Goal: Information Seeking & Learning: Learn about a topic

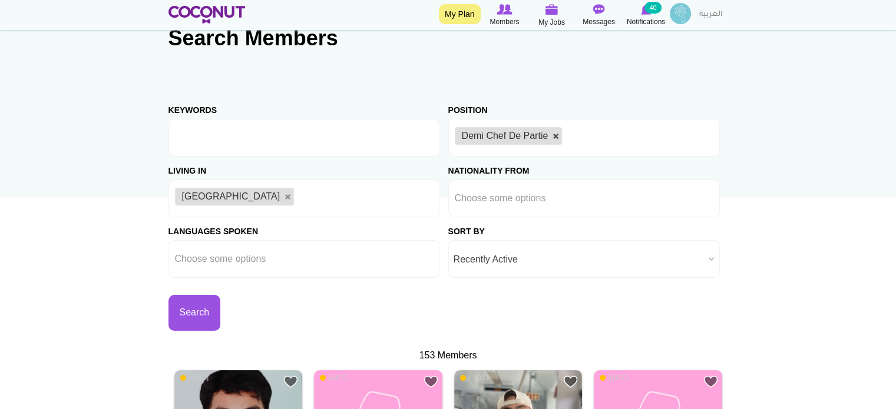
click at [556, 133] on link at bounding box center [555, 136] width 7 height 7
type input "Choose some options"
click at [502, 145] on li at bounding box center [508, 137] width 106 height 25
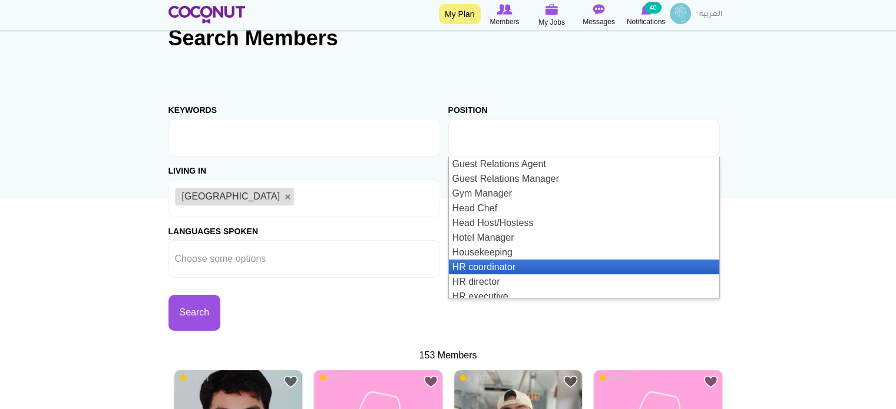
scroll to position [765, 0]
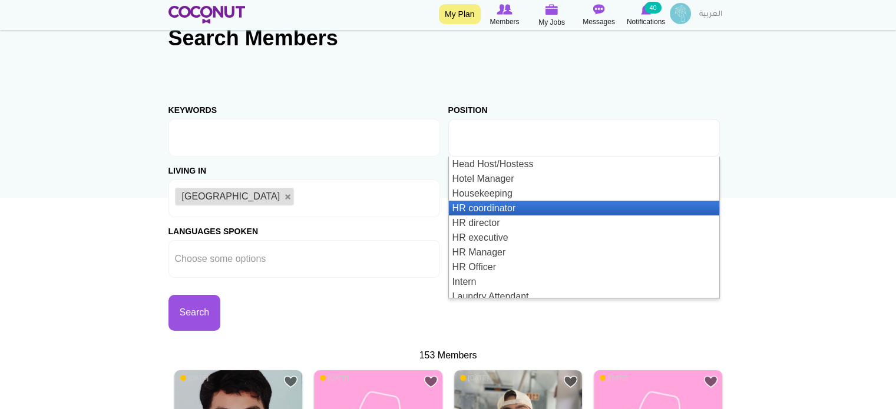
click at [511, 206] on li "HR coordinator" at bounding box center [584, 208] width 270 height 15
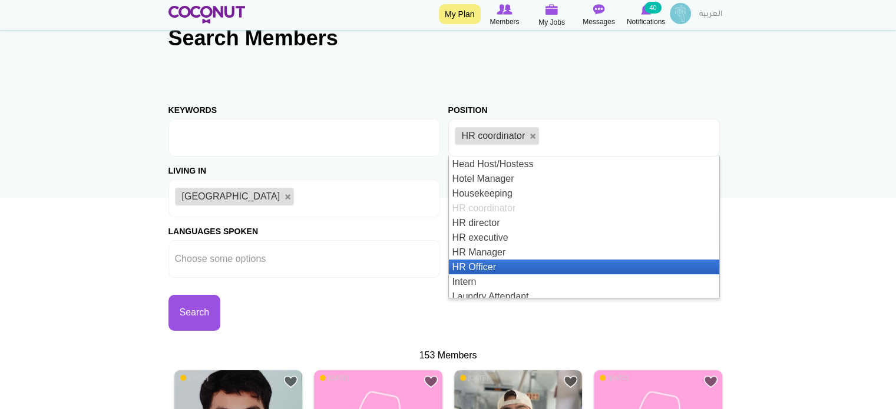
click at [516, 262] on li "HR Officer" at bounding box center [584, 267] width 270 height 15
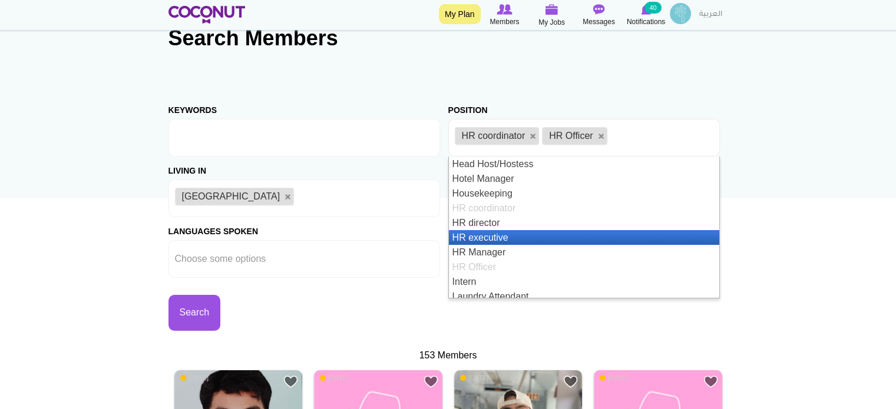
click at [505, 237] on li "HR executive" at bounding box center [584, 237] width 270 height 15
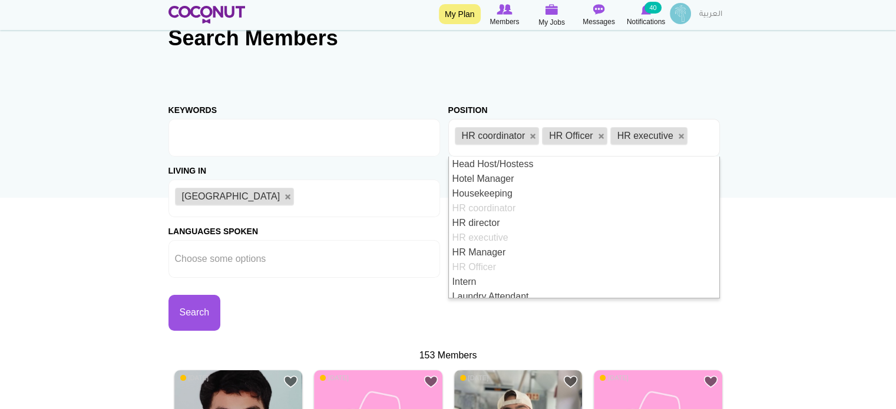
scroll to position [0, 0]
click at [445, 208] on div "Living in Afghanistan Aland Islands Albania Algeria American Samoa Andorra Ango…" at bounding box center [308, 187] width 280 height 61
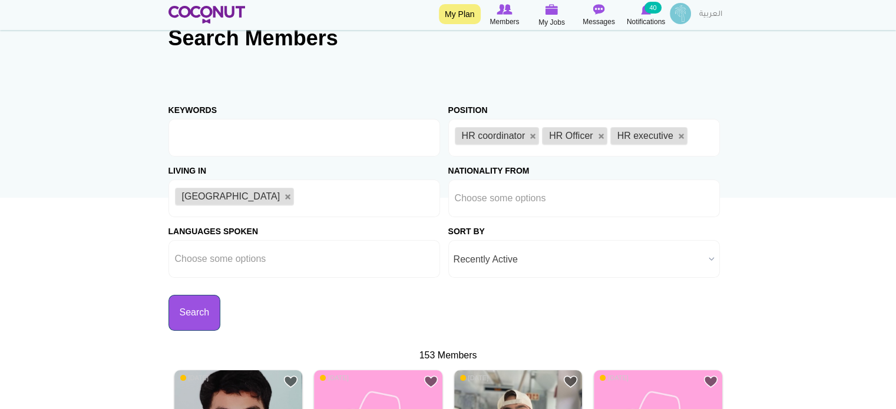
click at [195, 314] on button "Search" at bounding box center [194, 313] width 52 height 36
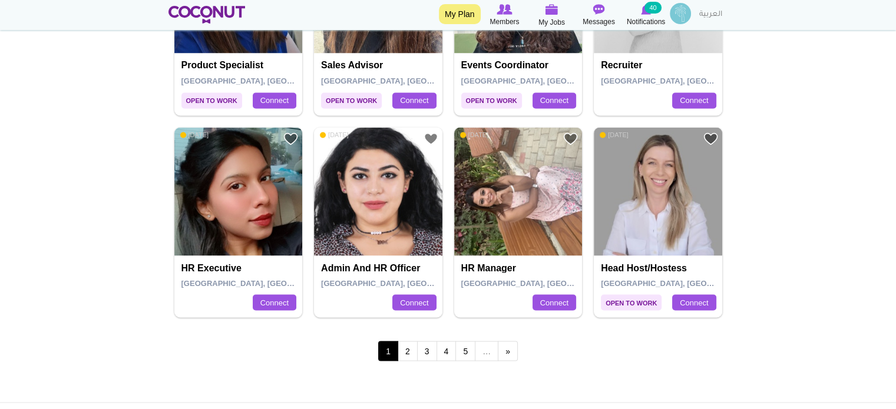
scroll to position [2120, 0]
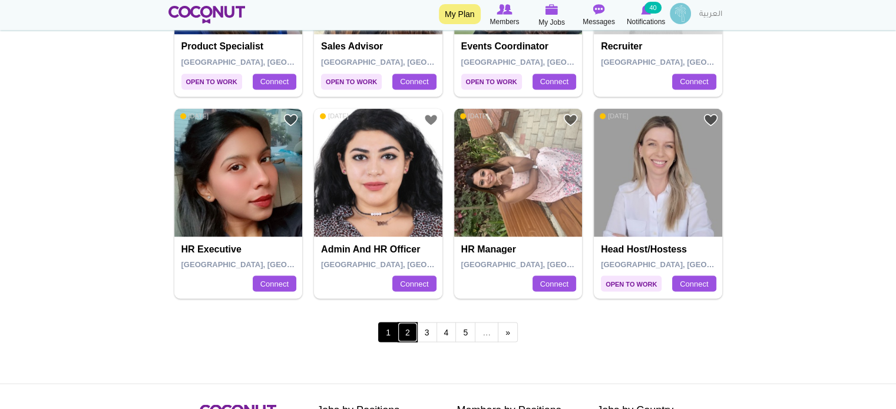
click at [410, 329] on link "2" at bounding box center [407, 332] width 20 height 20
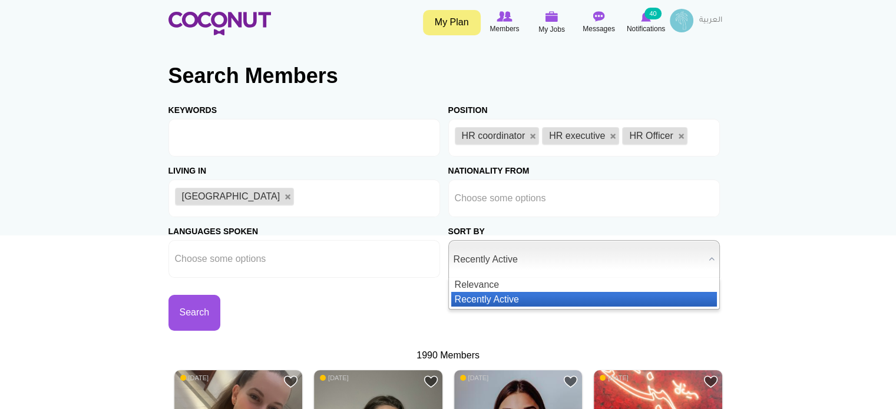
click at [561, 258] on span "Recently Active" at bounding box center [578, 260] width 250 height 38
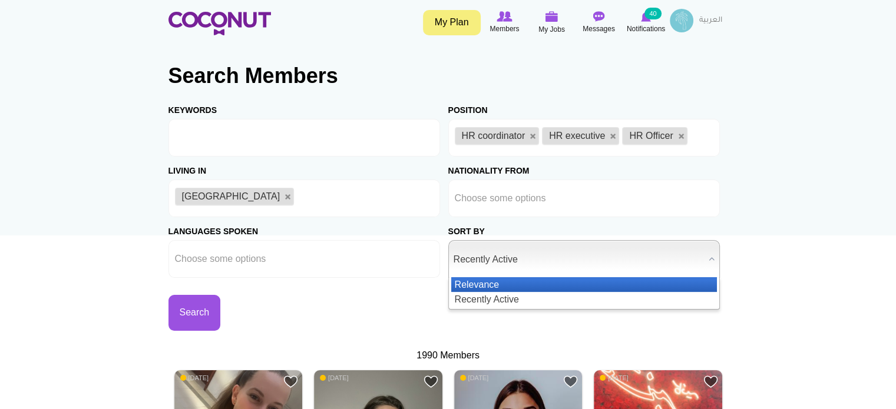
click at [529, 278] on li "Relevance" at bounding box center [584, 284] width 266 height 15
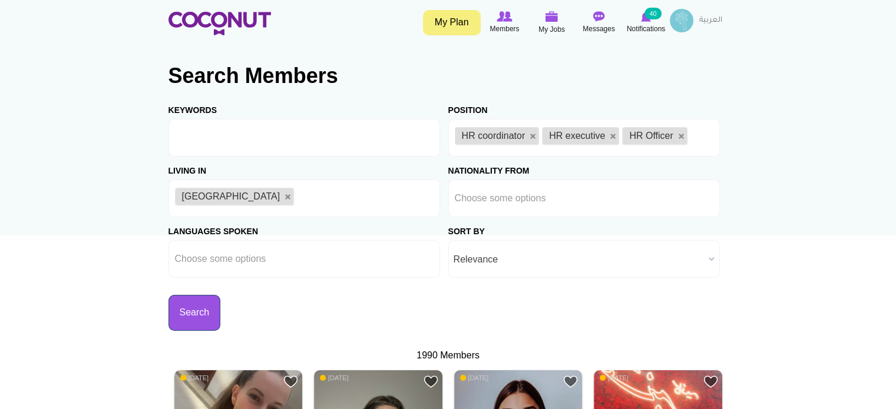
click at [198, 309] on button "Search" at bounding box center [194, 313] width 52 height 36
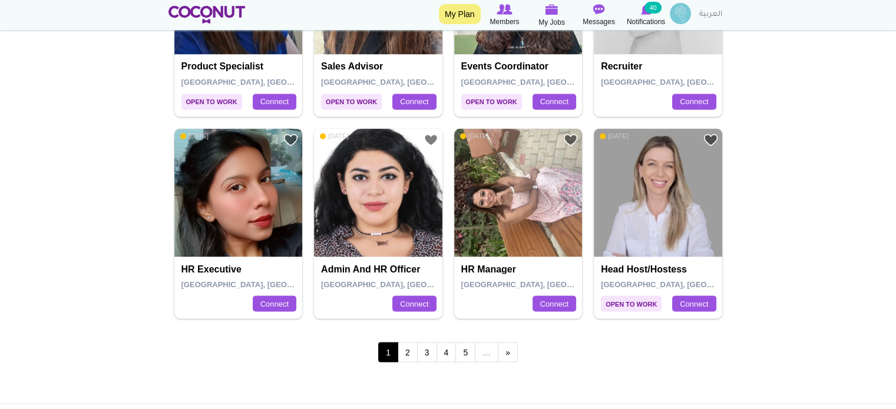
scroll to position [2120, 0]
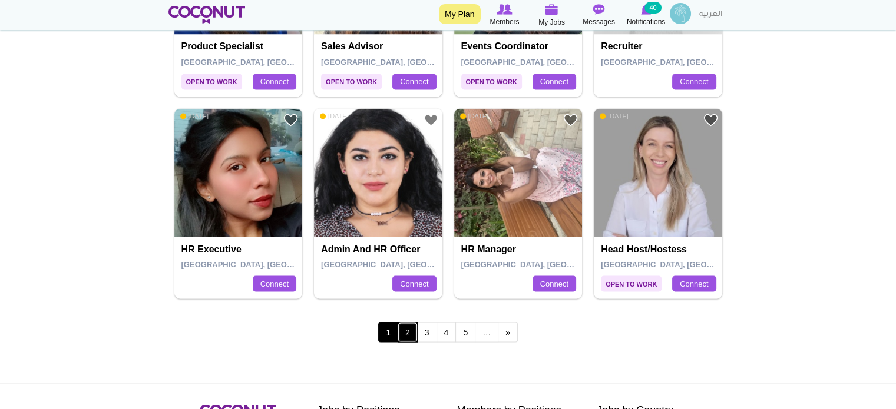
click at [410, 332] on link "2" at bounding box center [407, 332] width 20 height 20
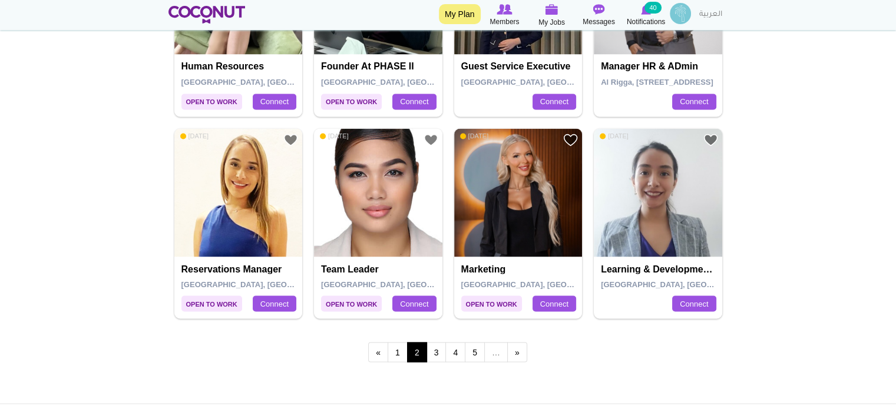
scroll to position [2120, 0]
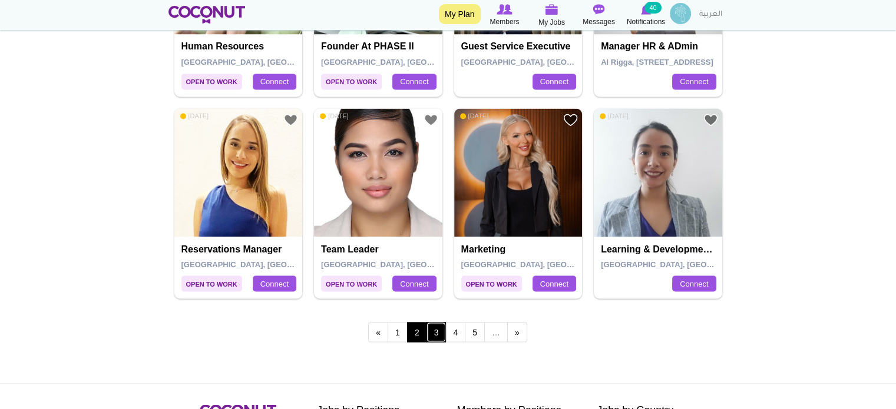
click at [438, 332] on link "3" at bounding box center [436, 332] width 20 height 20
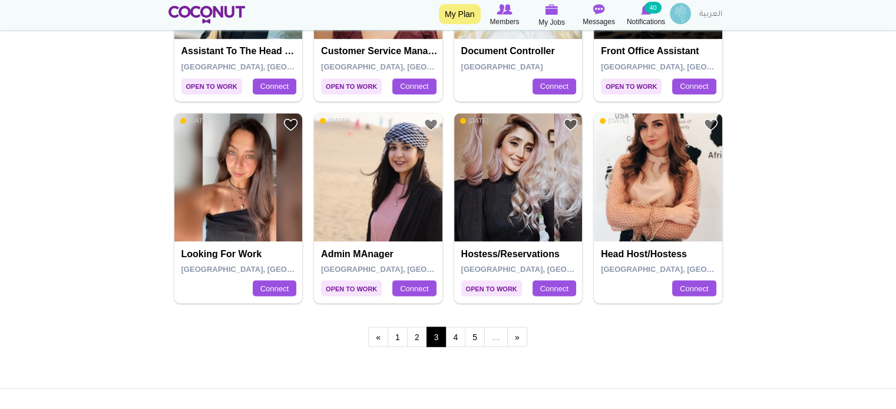
scroll to position [2120, 0]
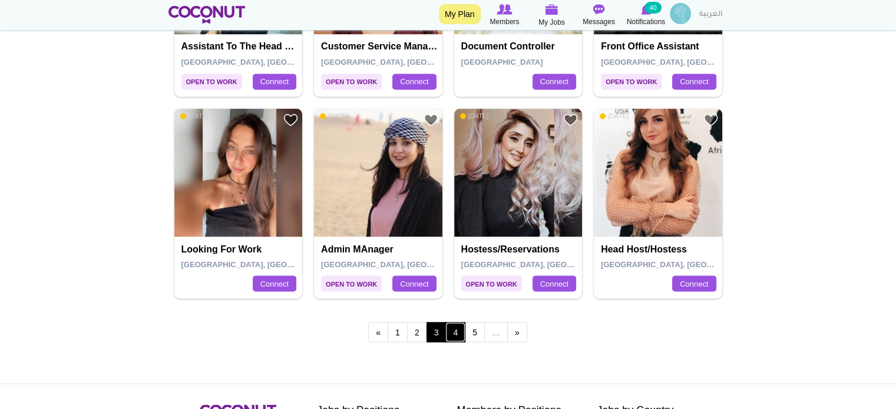
click at [452, 332] on link "4" at bounding box center [455, 332] width 20 height 20
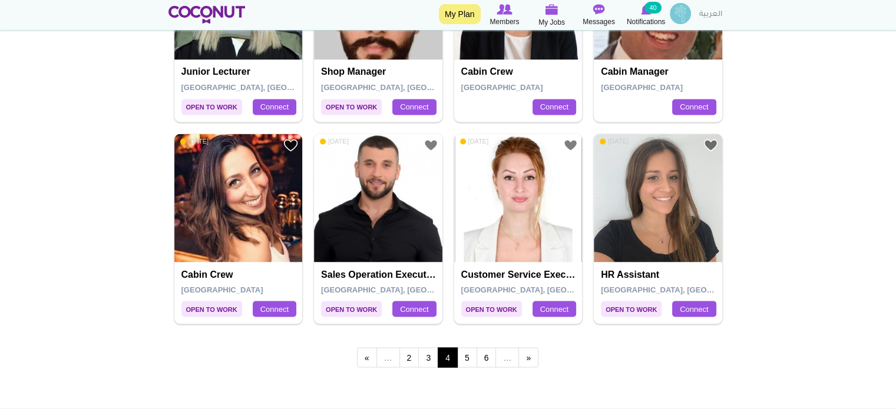
scroll to position [2120, 0]
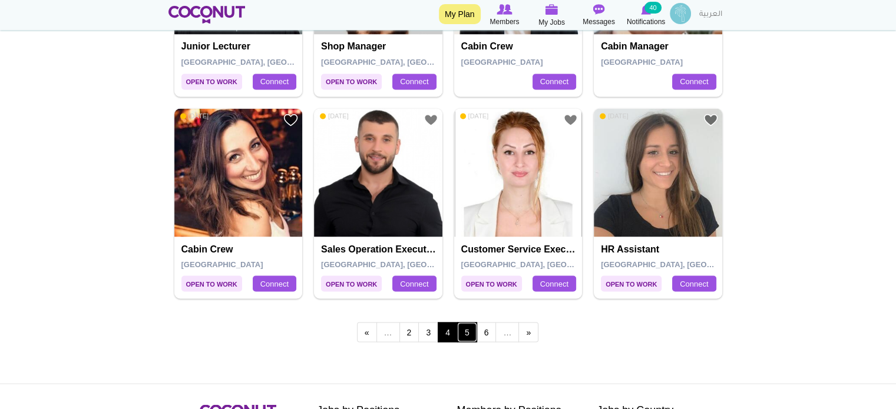
click at [468, 329] on link "5" at bounding box center [467, 332] width 20 height 20
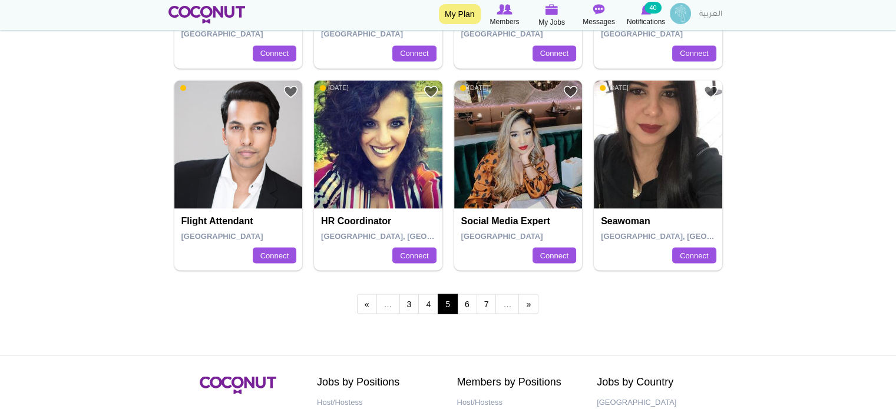
scroll to position [2179, 0]
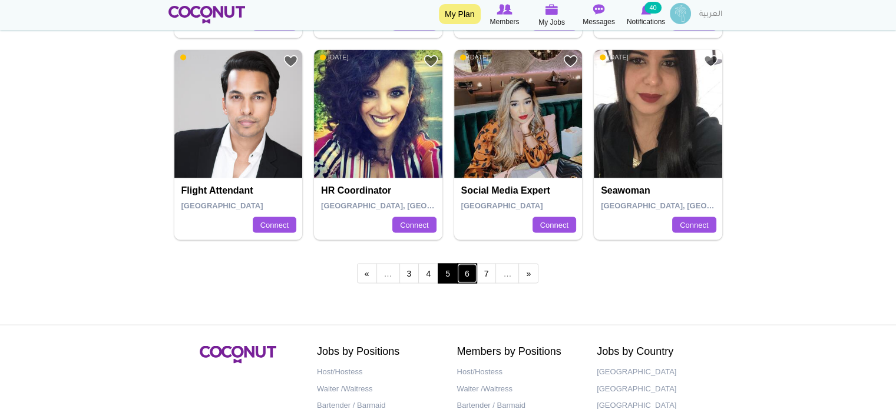
click at [465, 270] on link "6" at bounding box center [467, 273] width 20 height 20
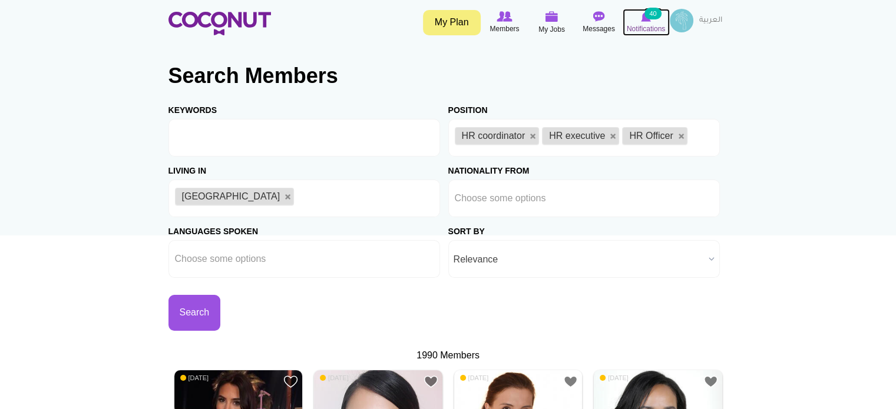
click at [644, 16] on img at bounding box center [646, 16] width 10 height 11
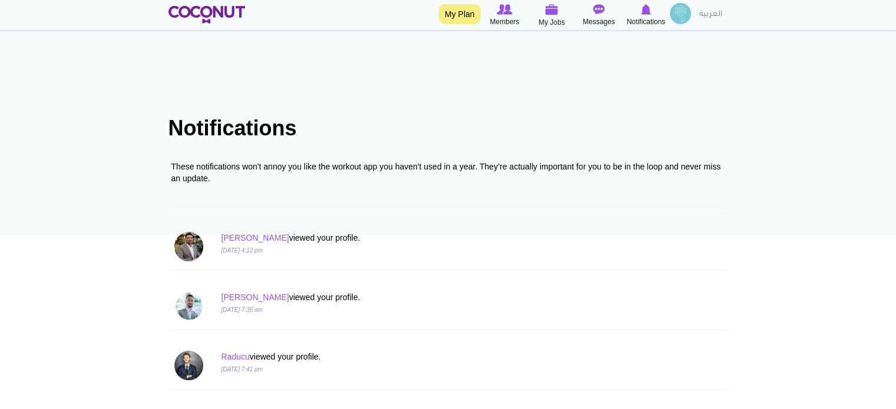
scroll to position [118, 0]
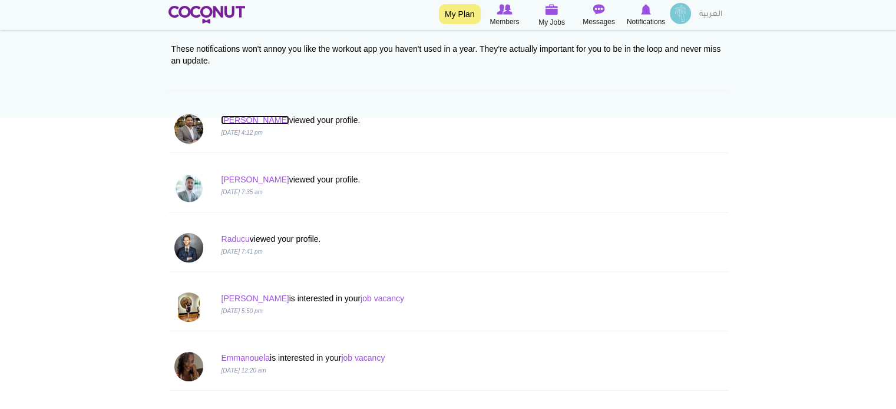
click at [227, 117] on link "[PERSON_NAME]" at bounding box center [255, 119] width 68 height 9
click at [231, 178] on link "Ernest" at bounding box center [255, 179] width 68 height 9
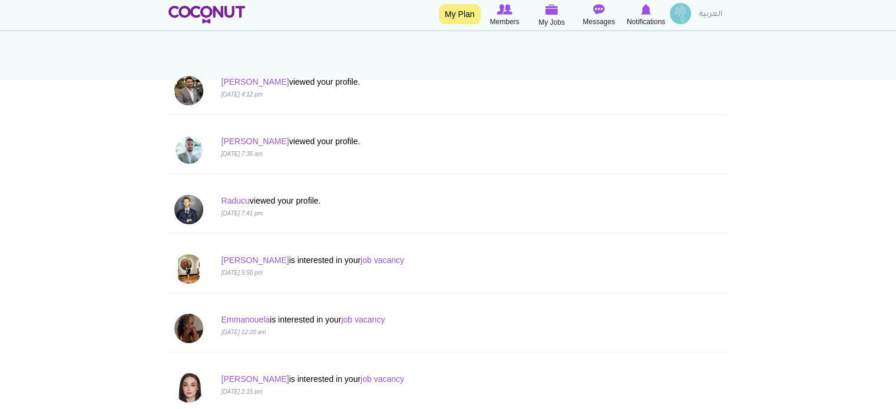
scroll to position [177, 0]
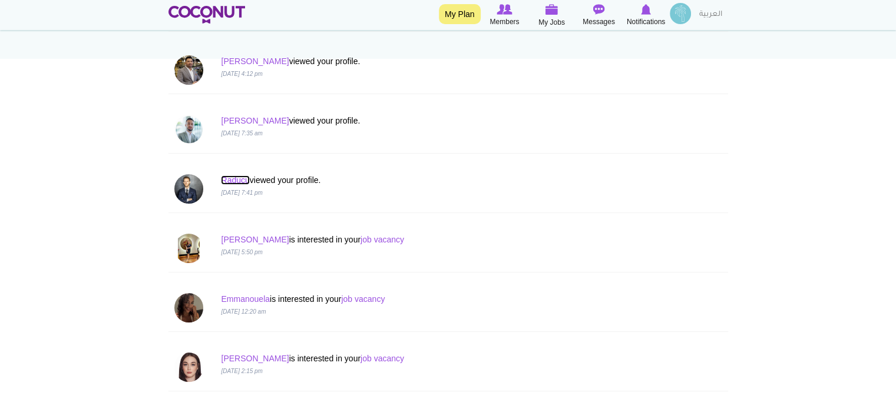
click at [228, 181] on link "Raducu" at bounding box center [235, 179] width 28 height 9
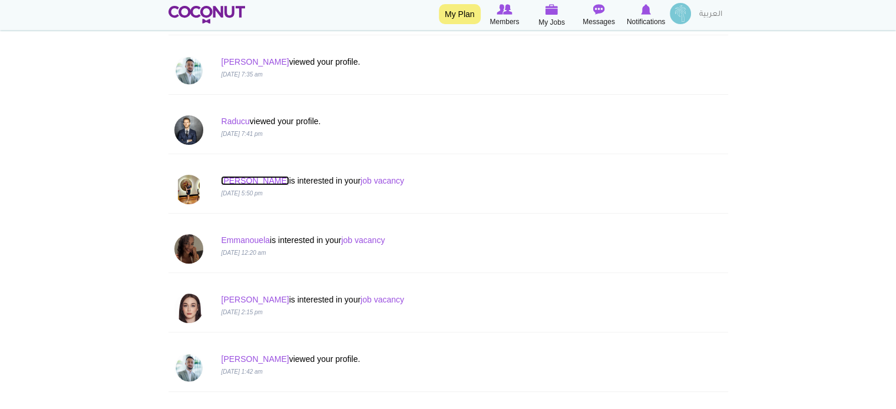
click at [238, 181] on link "Tracy Alex" at bounding box center [255, 180] width 68 height 9
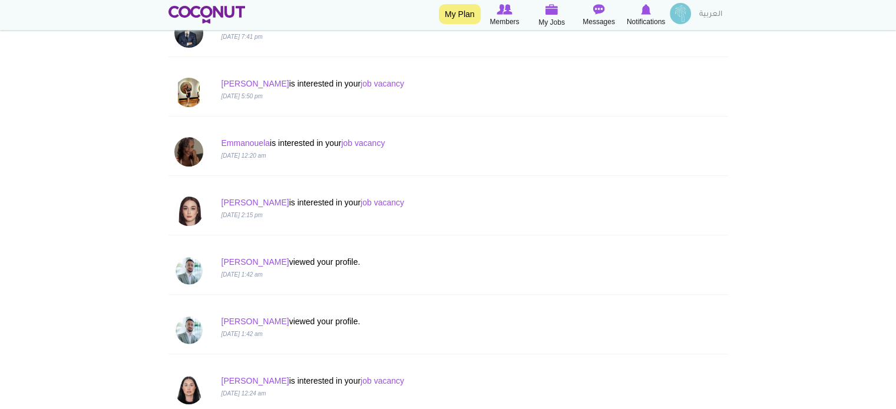
scroll to position [353, 0]
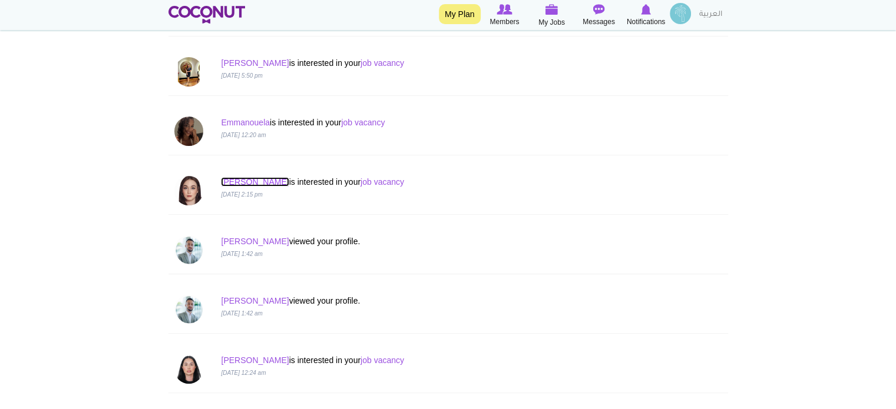
click at [238, 181] on link "Viktoria" at bounding box center [255, 181] width 68 height 9
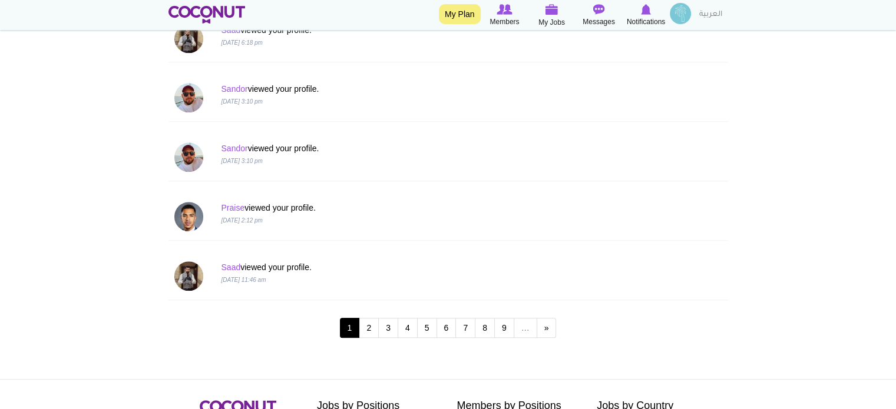
scroll to position [1119, 0]
